Goal: Register for event/course

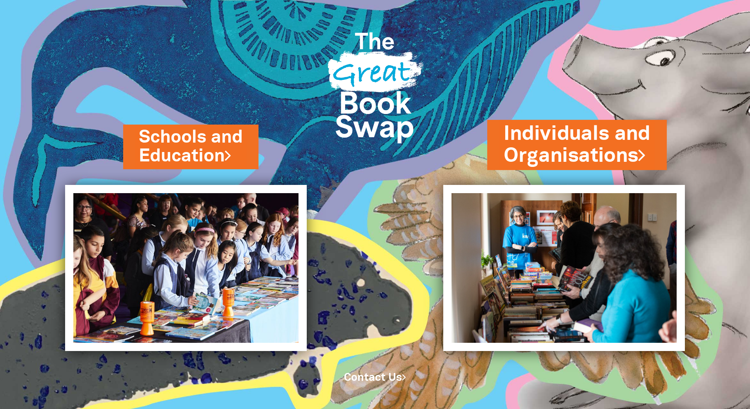
click at [567, 142] on link "Individuals and Organisations" at bounding box center [577, 144] width 147 height 49
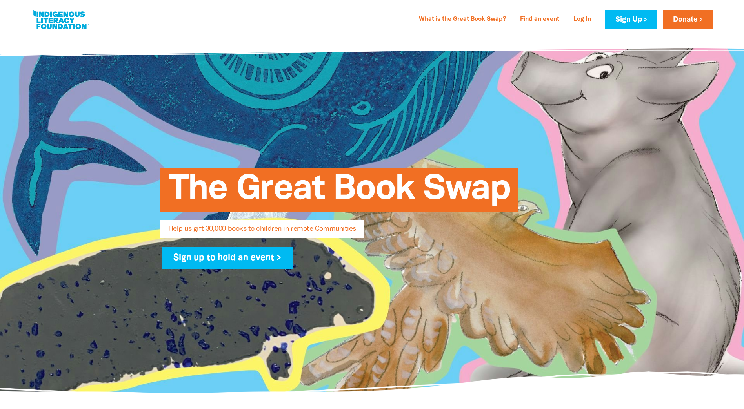
select select "AU"
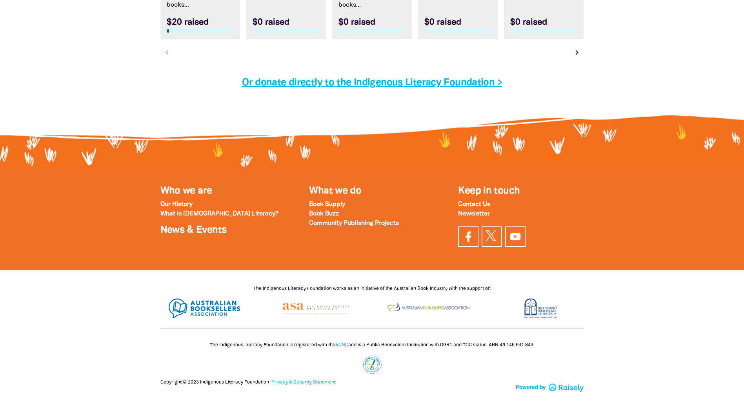
scroll to position [2566, 0]
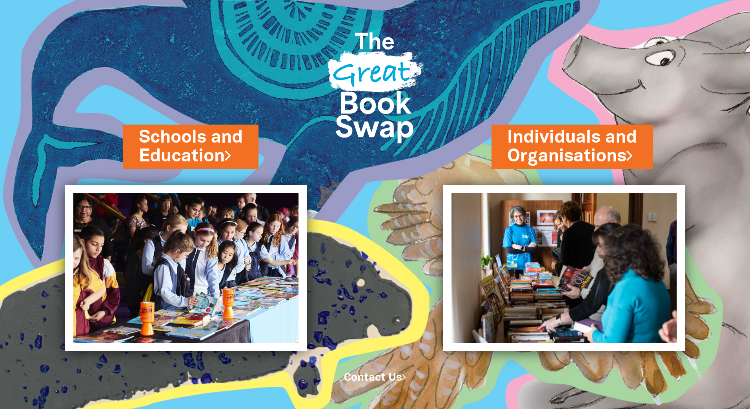
click at [690, 134] on img at bounding box center [595, 204] width 307 height 409
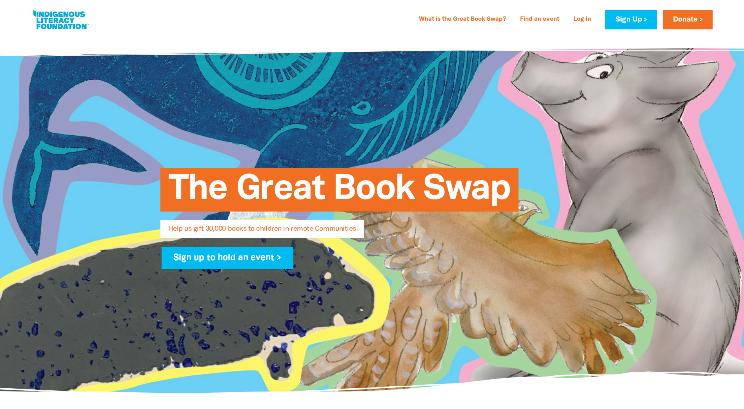
select select "AU"
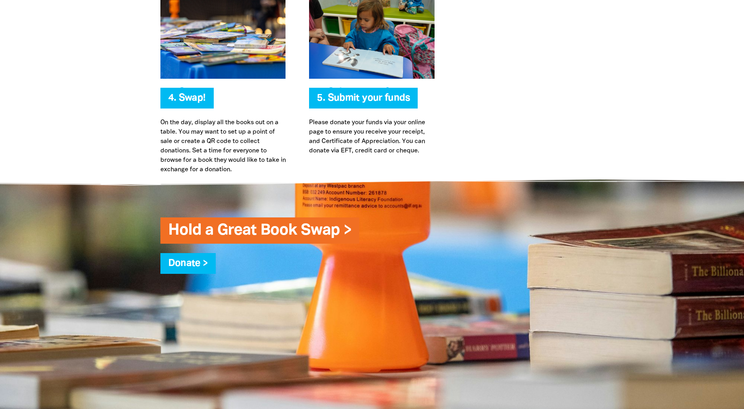
scroll to position [1922, 0]
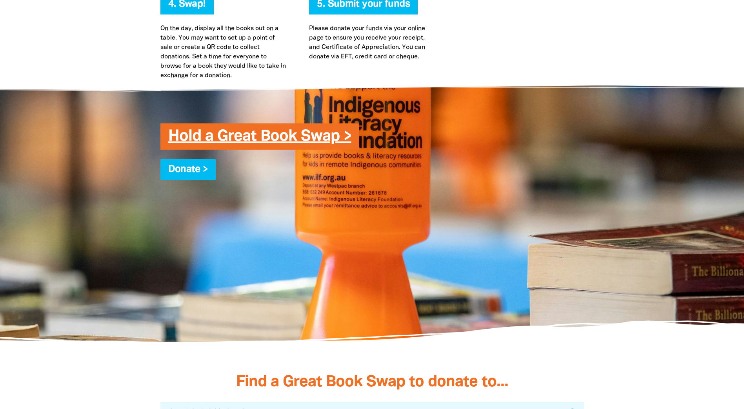
click at [213, 136] on link "Hold a Great Book Swap >" at bounding box center [259, 136] width 183 height 15
click at [320, 141] on link "Hold a Great Book Swap >" at bounding box center [259, 136] width 183 height 15
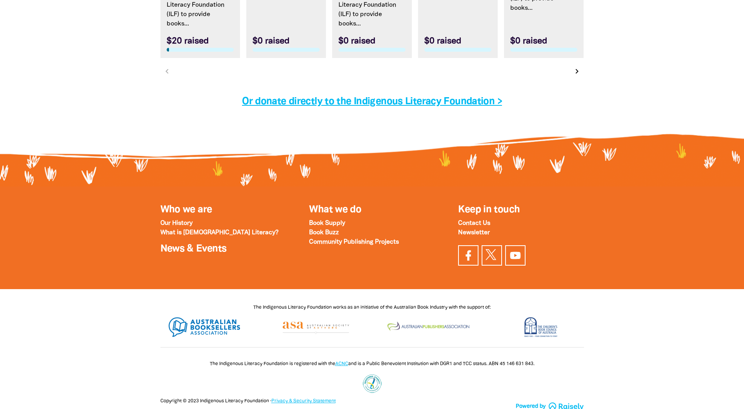
scroll to position [2566, 0]
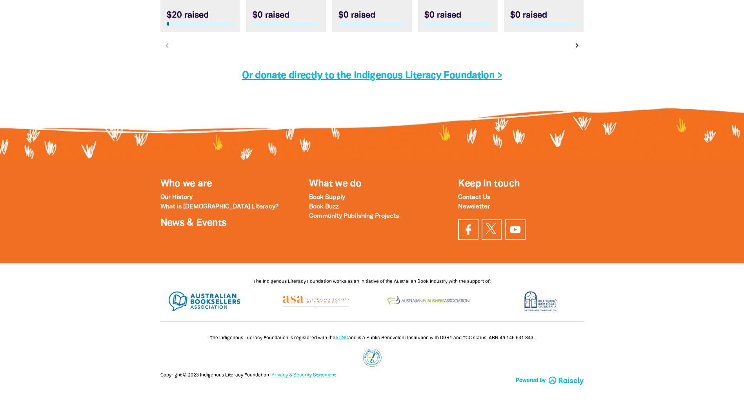
click at [180, 215] on div "Who we are Our History What is Indigenous Literacy? News & Events" at bounding box center [223, 203] width 126 height 55
click at [165, 226] on link "News & Events" at bounding box center [193, 223] width 66 height 9
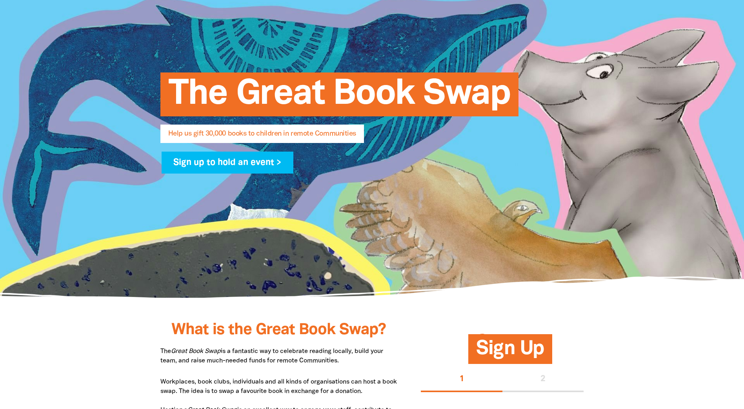
scroll to position [0, 0]
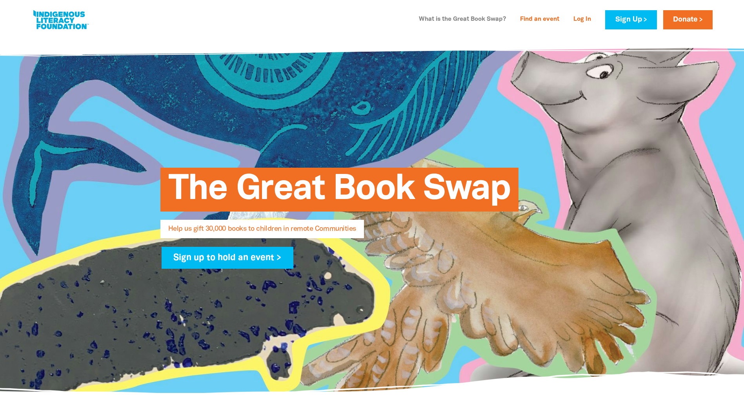
click at [484, 19] on link "What is the Great Book Swap?" at bounding box center [462, 19] width 96 height 13
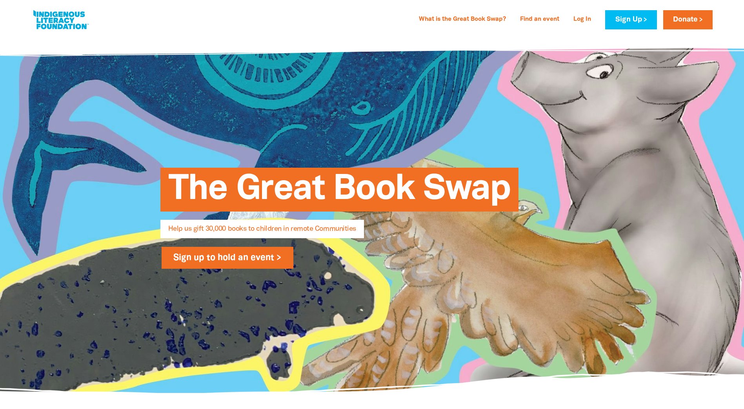
click at [264, 257] on link "Sign up to hold an event >" at bounding box center [228, 258] width 132 height 22
select select "AU"
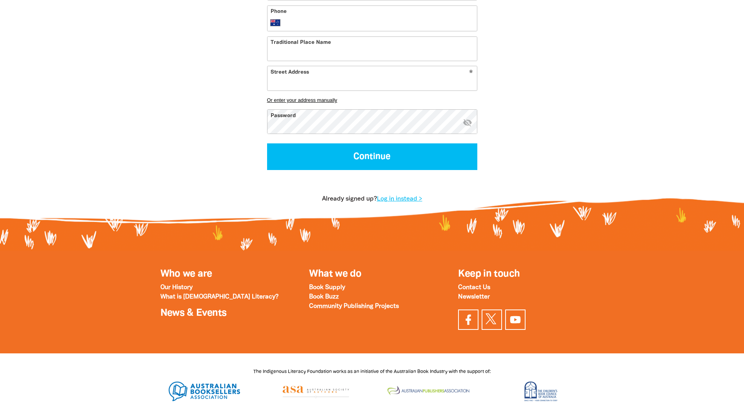
scroll to position [432, 0]
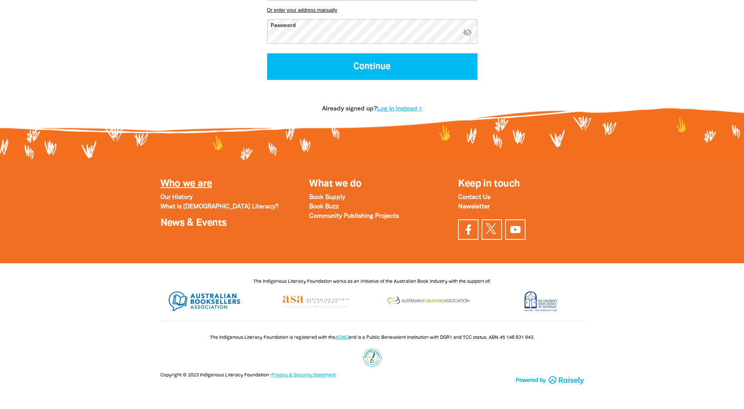
click at [179, 186] on link "Who we are" at bounding box center [186, 184] width 52 height 9
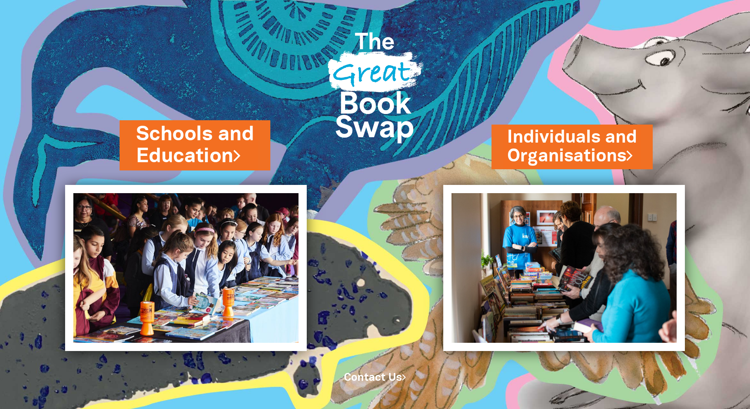
click at [216, 136] on link "Schools and Education" at bounding box center [195, 145] width 118 height 49
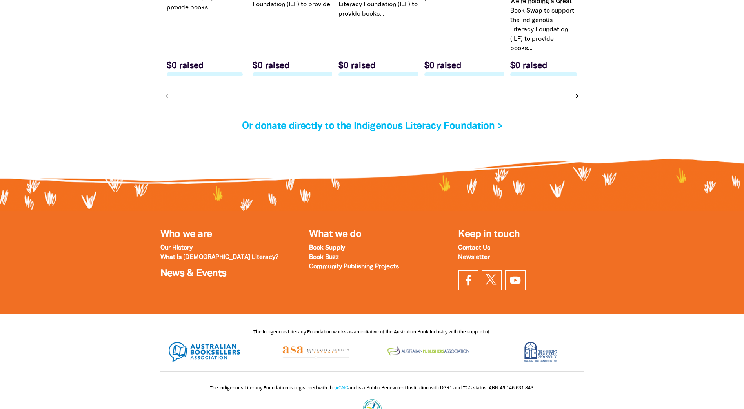
scroll to position [2657, 0]
